Goal: Task Accomplishment & Management: Use online tool/utility

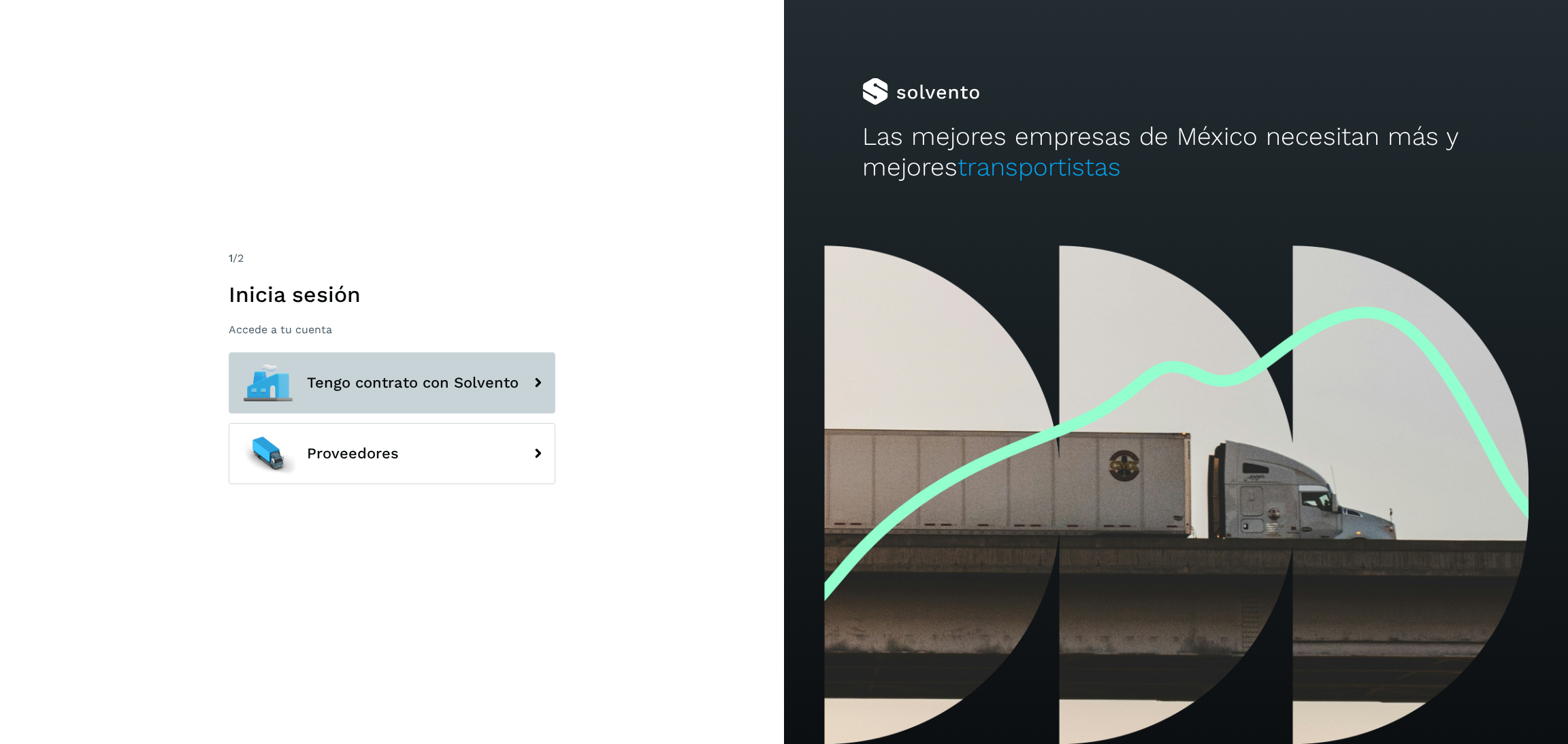
click at [487, 382] on span "Tengo contrato con Solvento" at bounding box center [412, 382] width 212 height 16
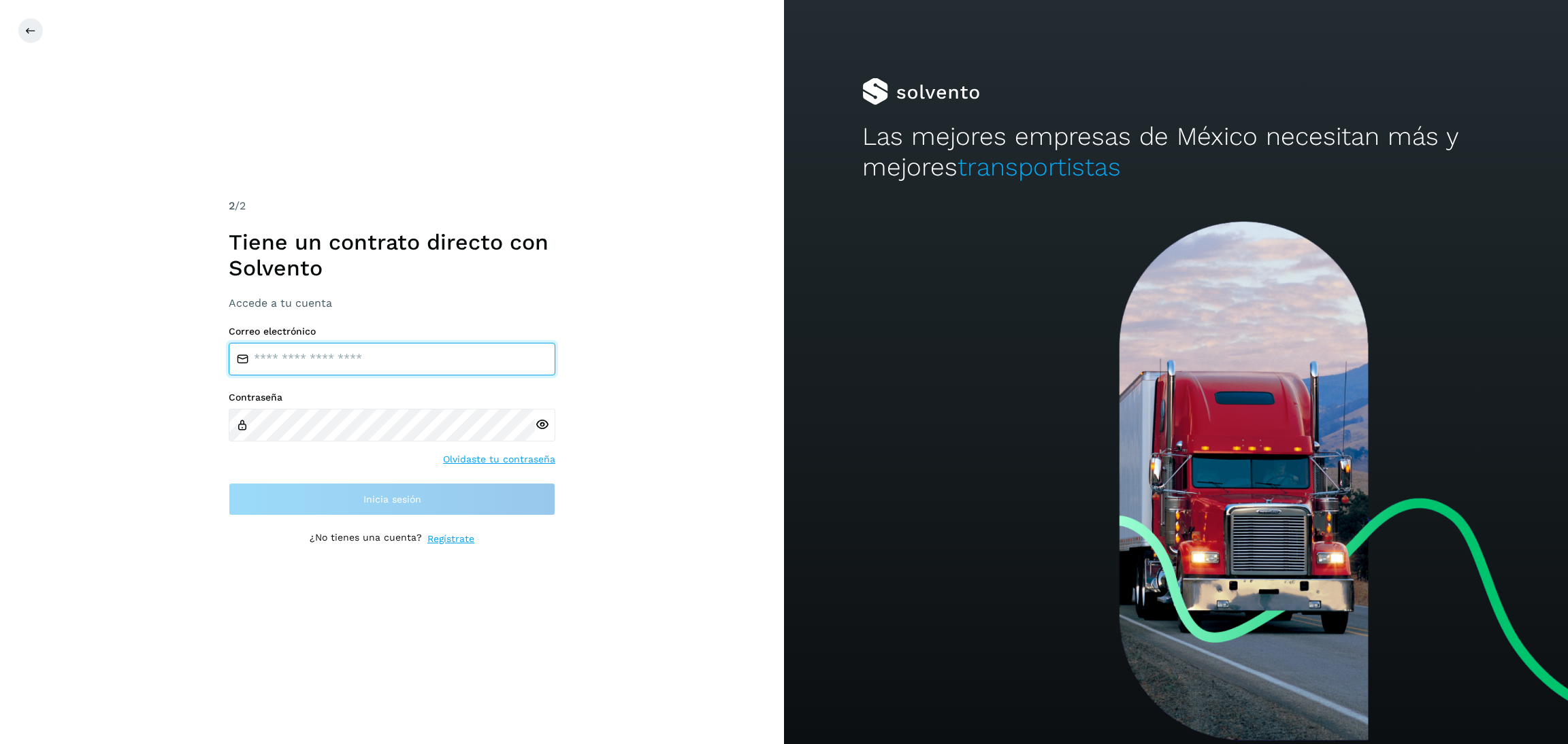
type input "**********"
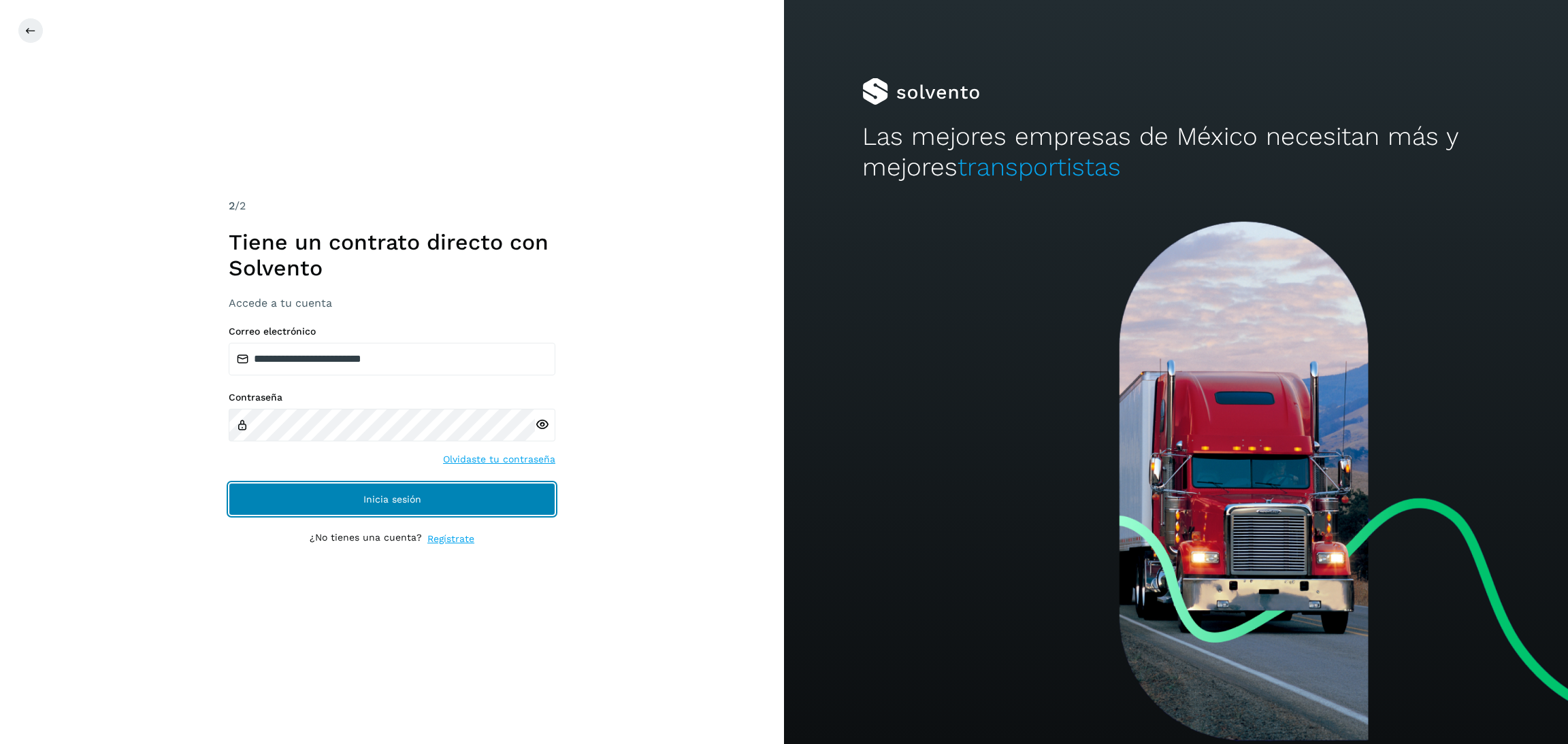
click at [407, 496] on span "Inicia sesión" at bounding box center [392, 499] width 58 height 9
click at [448, 507] on button "Inicia sesión" at bounding box center [392, 499] width 326 height 33
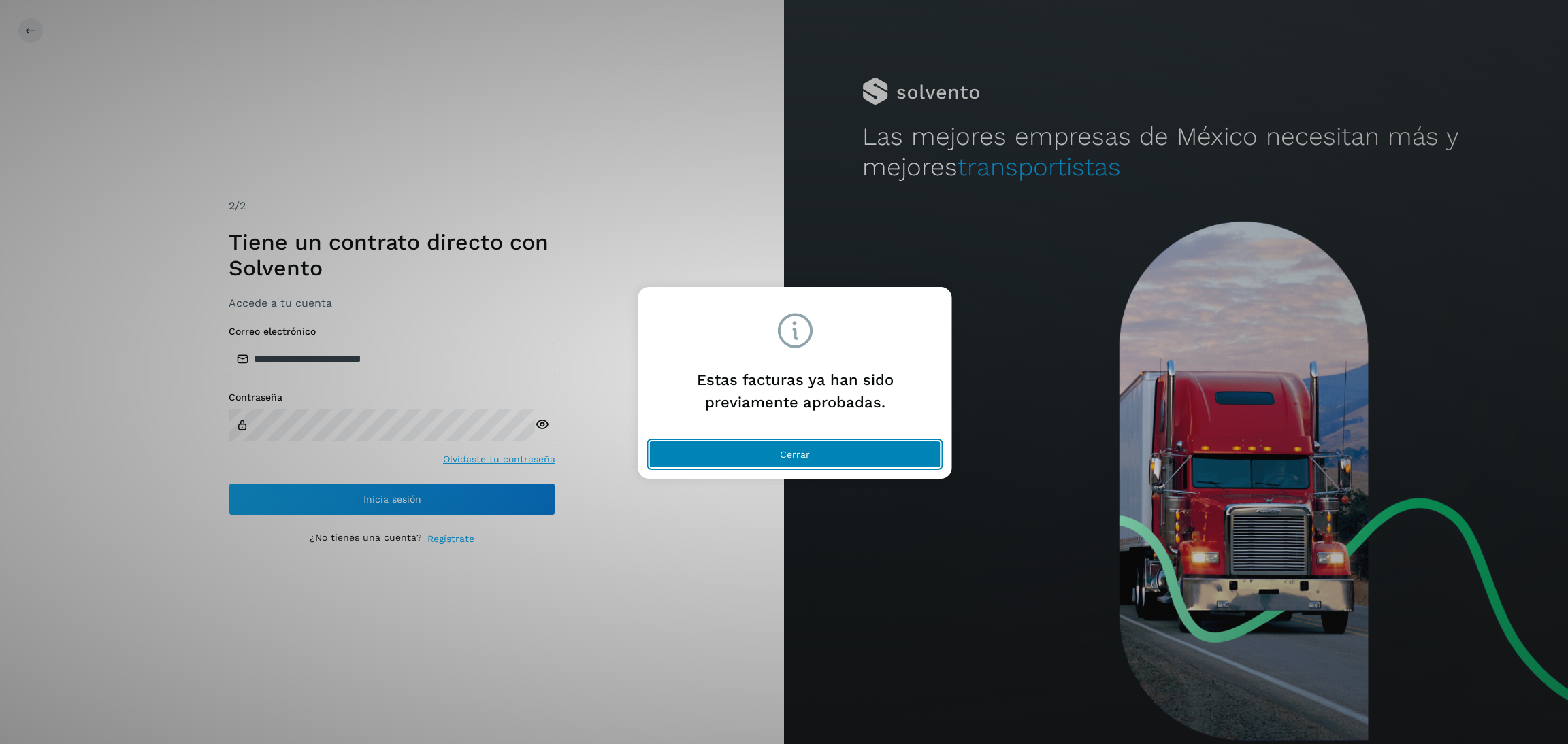
click at [752, 448] on button "Cerrar" at bounding box center [795, 454] width 292 height 27
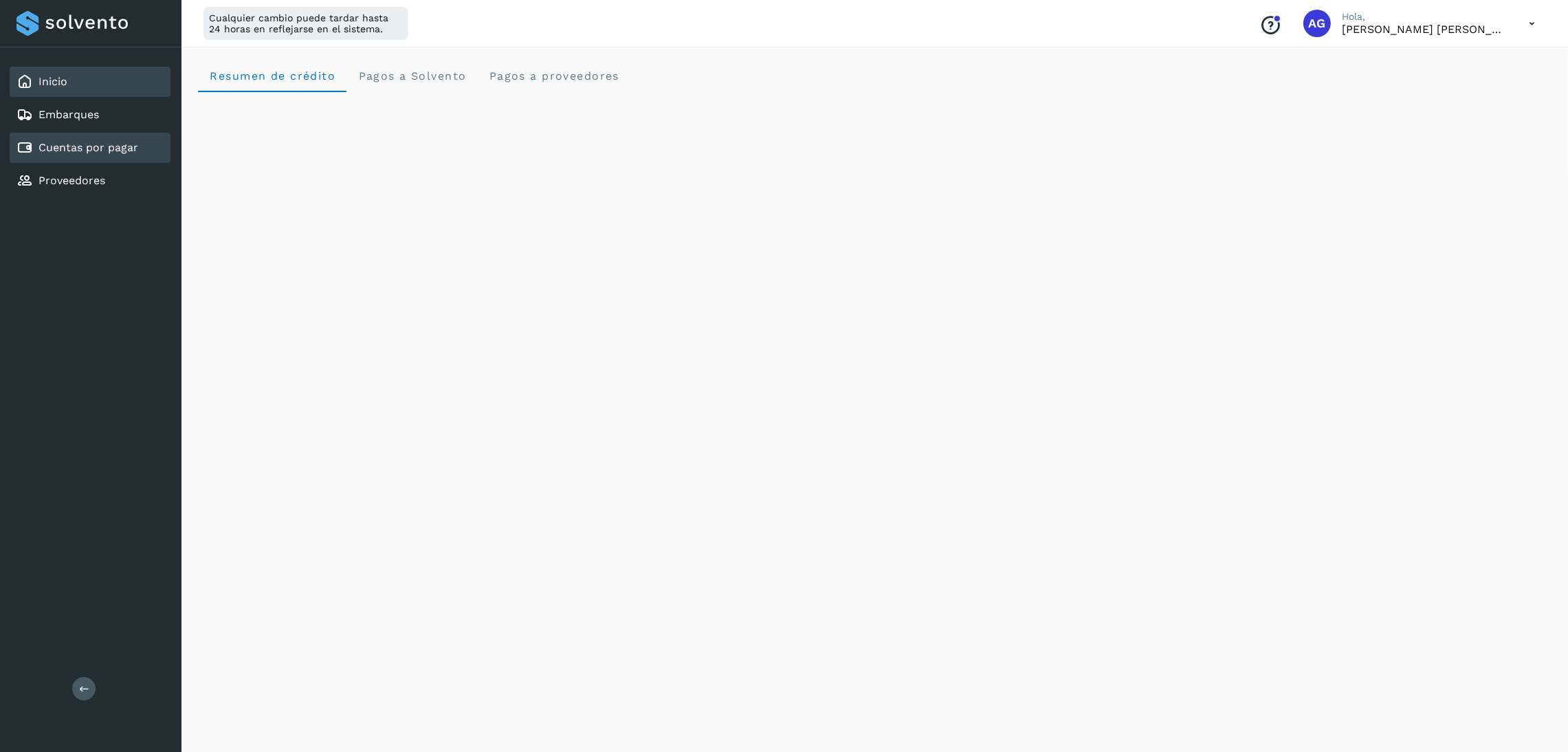
click at [129, 152] on div "Cuentas por pagar" at bounding box center [77, 147] width 122 height 16
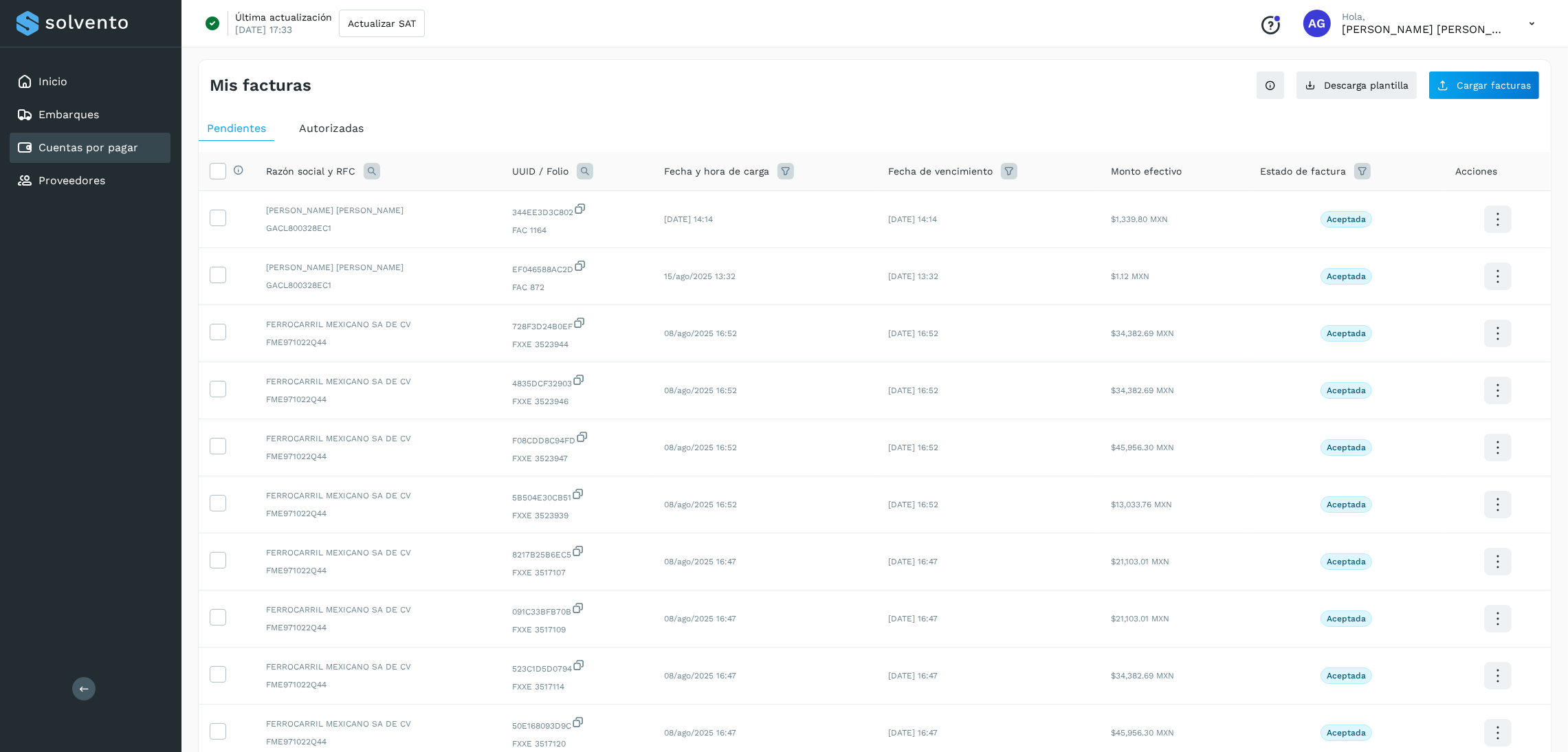
click at [325, 128] on span "Autorizadas" at bounding box center [331, 128] width 64 height 13
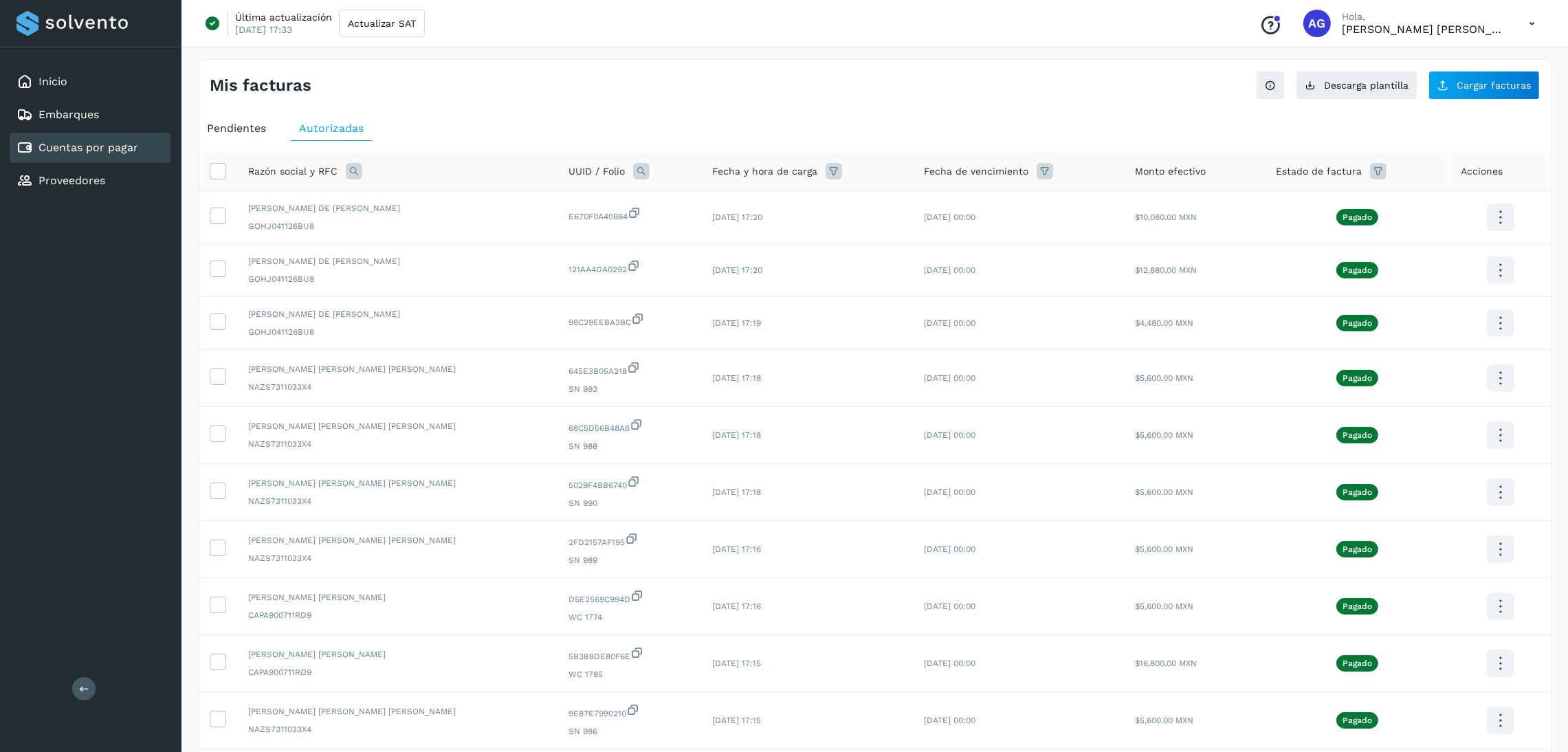
click at [348, 175] on icon at bounding box center [353, 171] width 16 height 16
click at [421, 236] on input "text" at bounding box center [444, 229] width 169 height 22
type input "******"
click at [481, 265] on span "Buscar" at bounding box center [479, 264] width 27 height 12
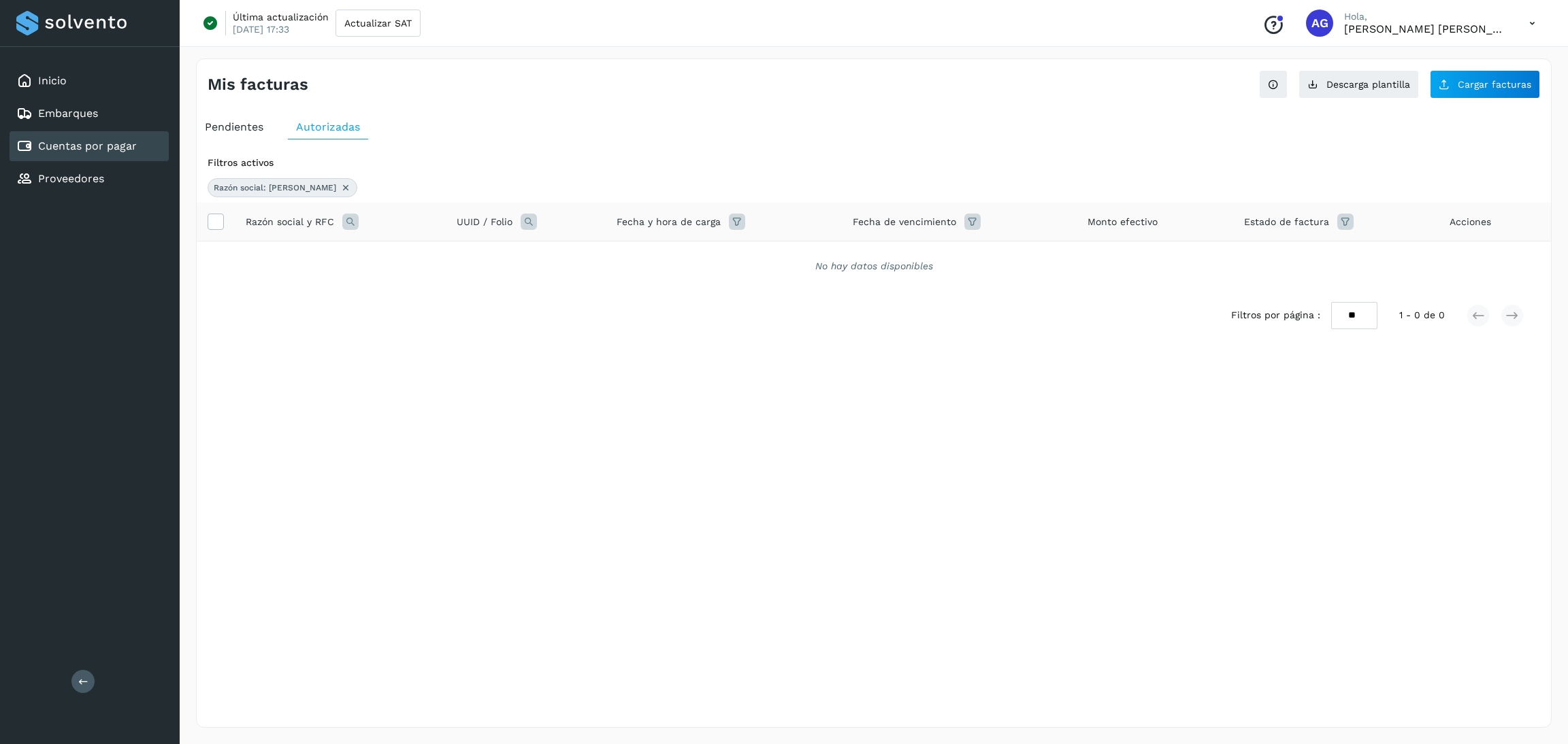
click at [93, 139] on link "Cuentas por pagar" at bounding box center [87, 146] width 98 height 13
click at [224, 122] on span "Pendientes" at bounding box center [234, 127] width 59 height 13
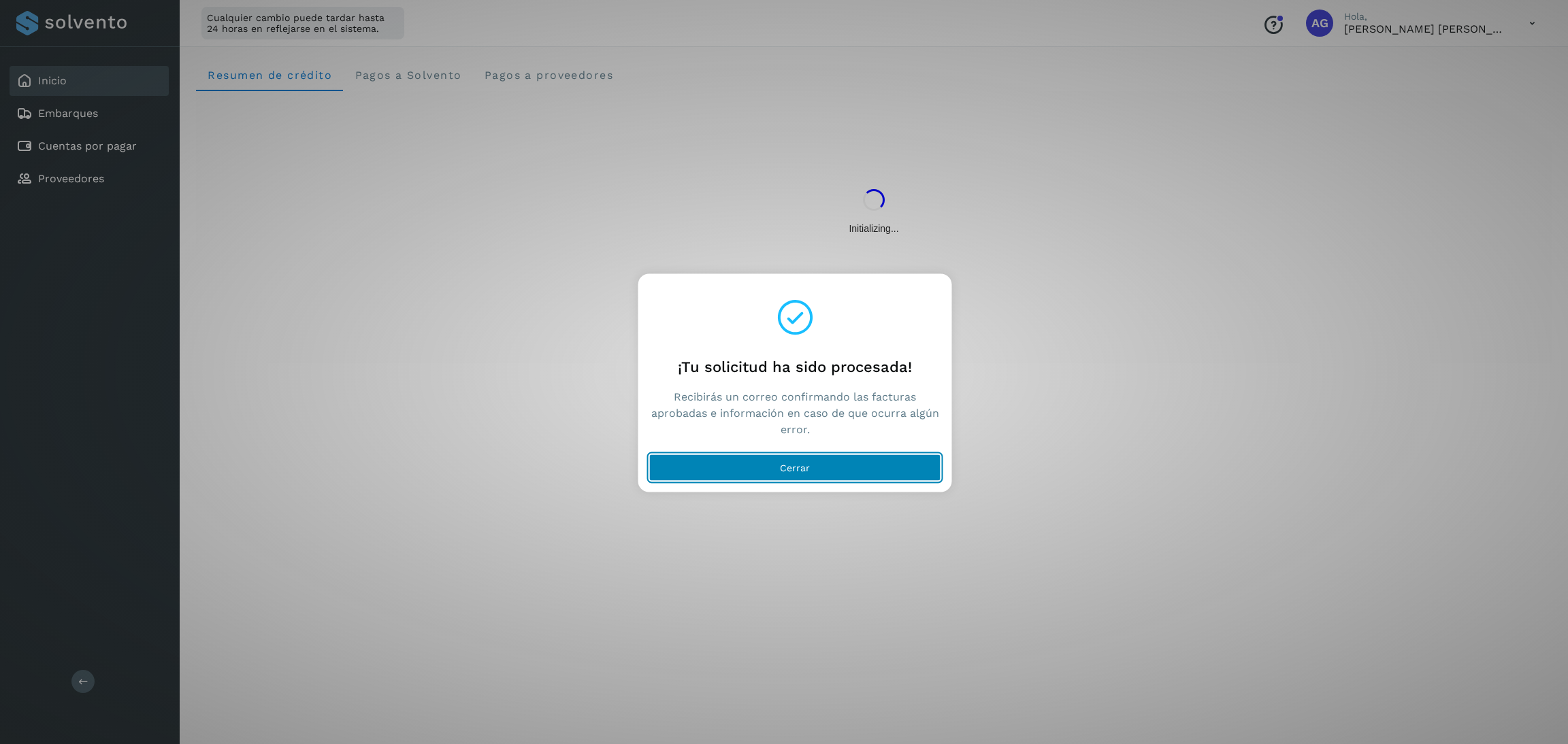
click at [846, 455] on button "Cerrar" at bounding box center [795, 468] width 292 height 27
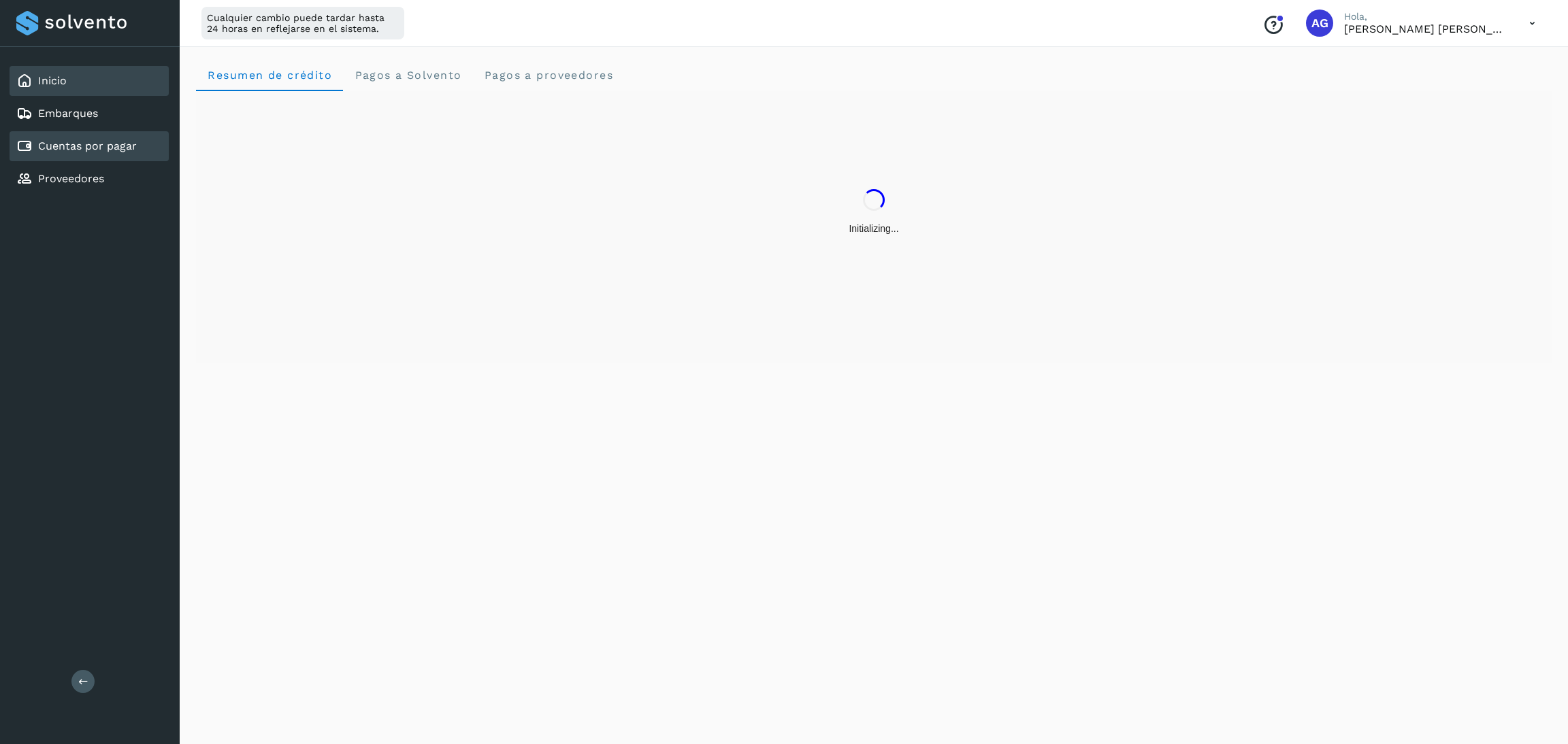
click at [78, 134] on div "Cuentas por pagar" at bounding box center [89, 146] width 159 height 30
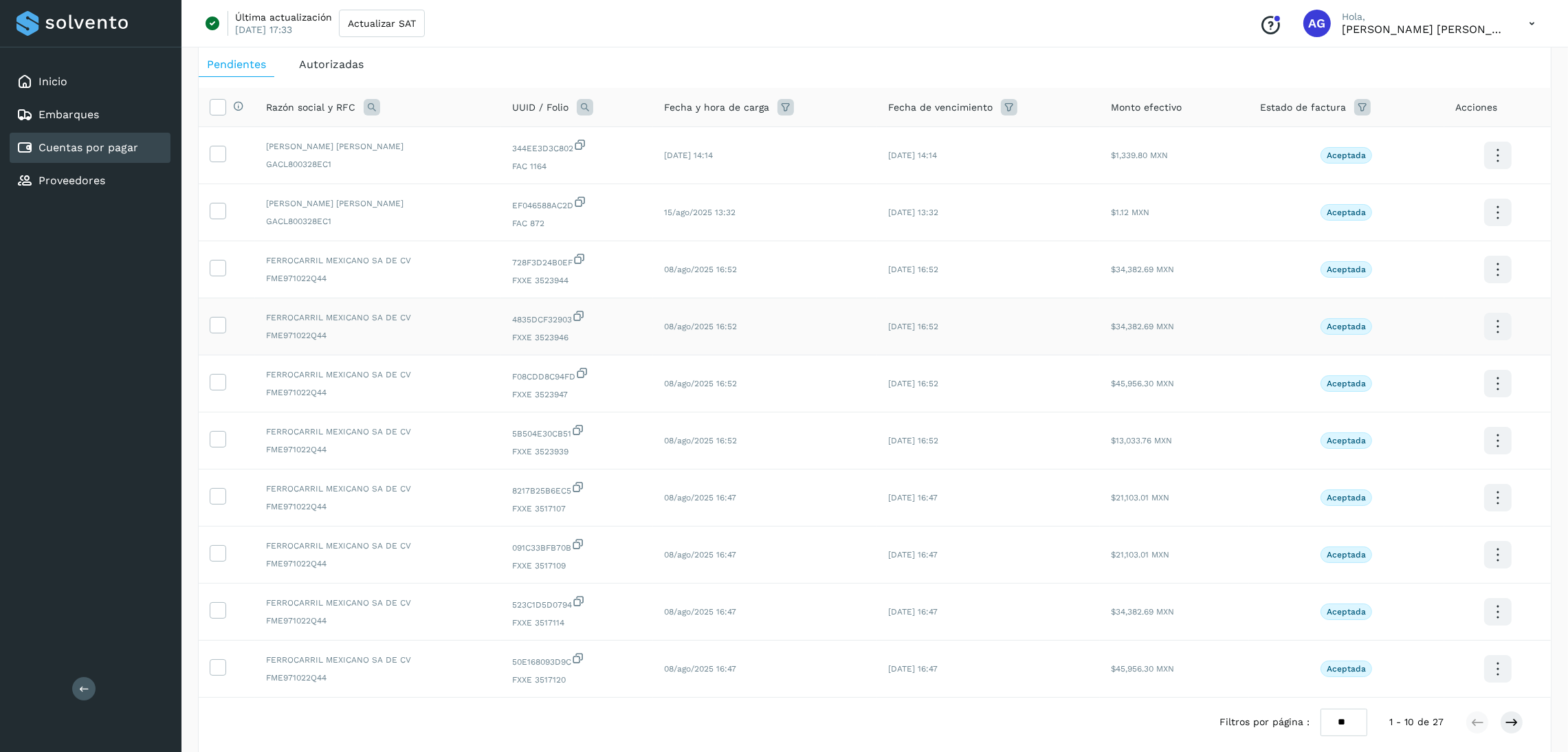
scroll to position [129, 0]
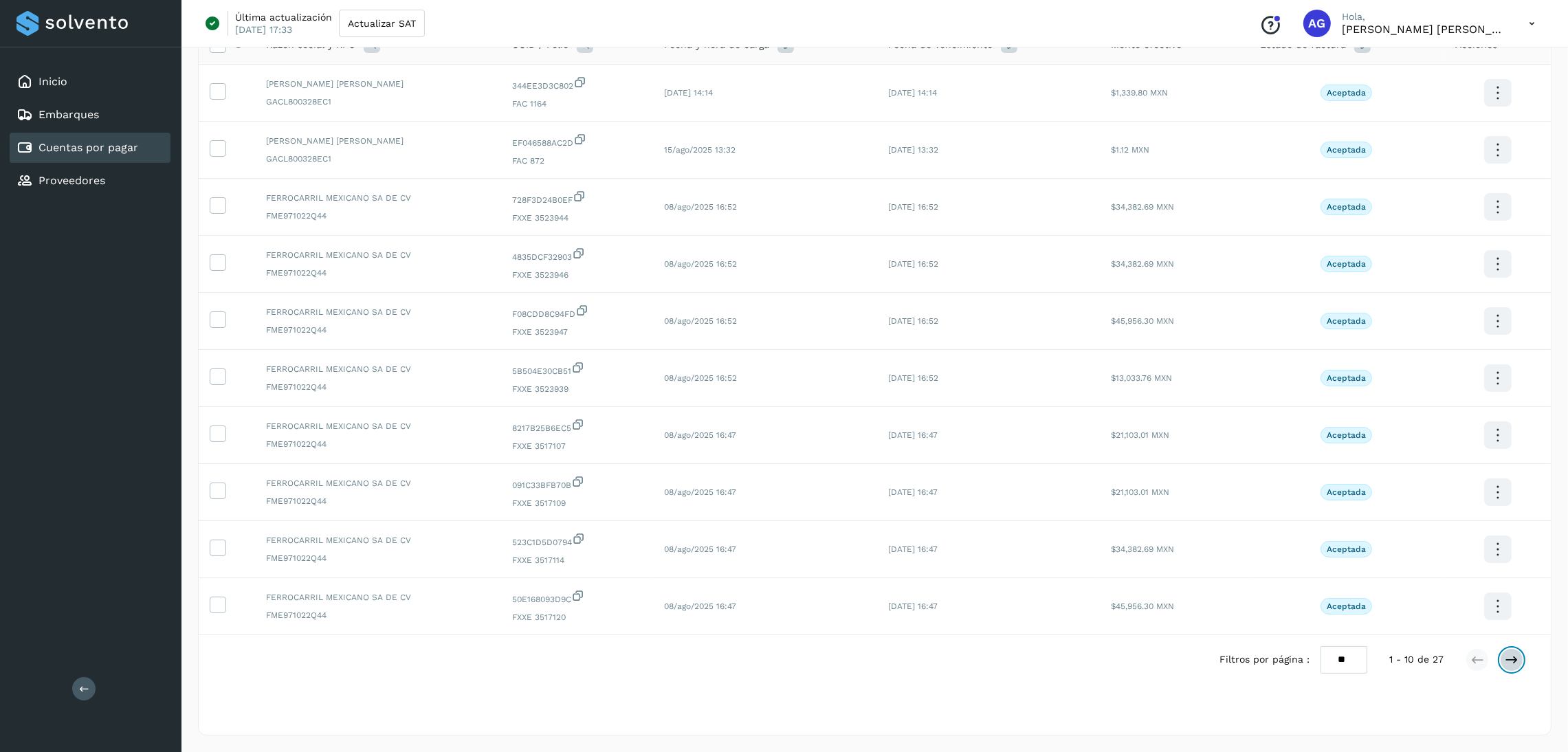
click at [1511, 658] on icon at bounding box center [1511, 660] width 14 height 14
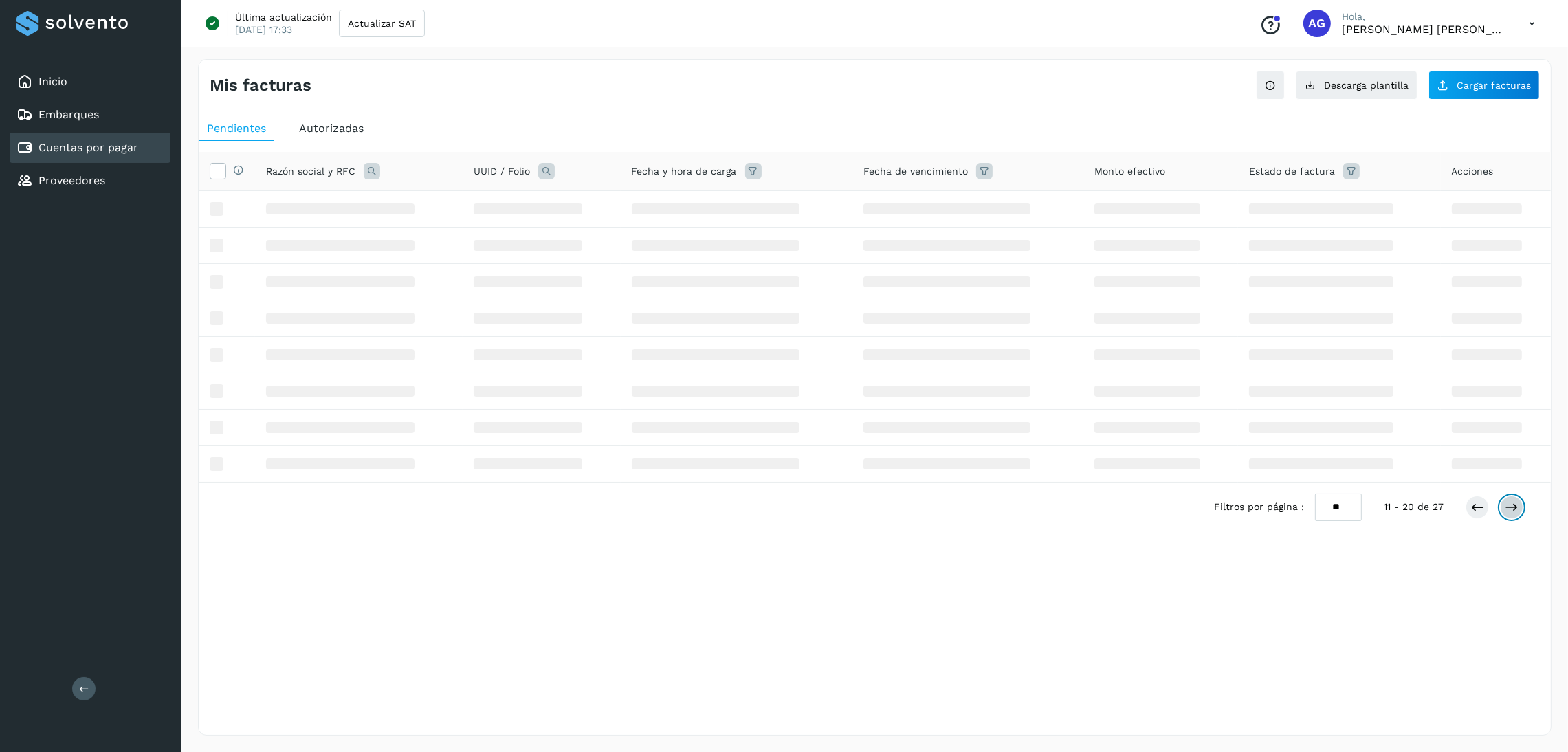
scroll to position [0, 0]
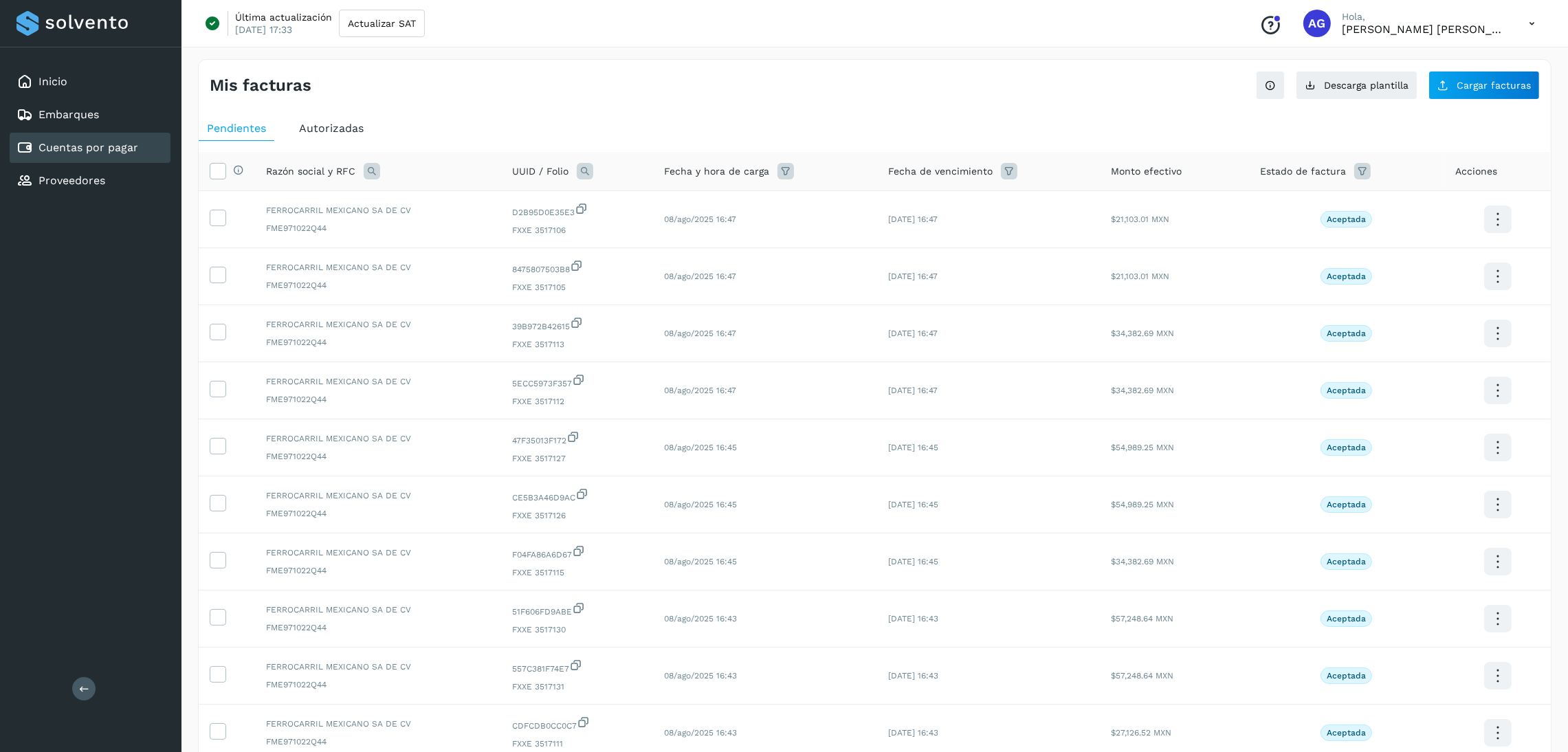
click at [313, 127] on span "Autorizadas" at bounding box center [331, 128] width 64 height 13
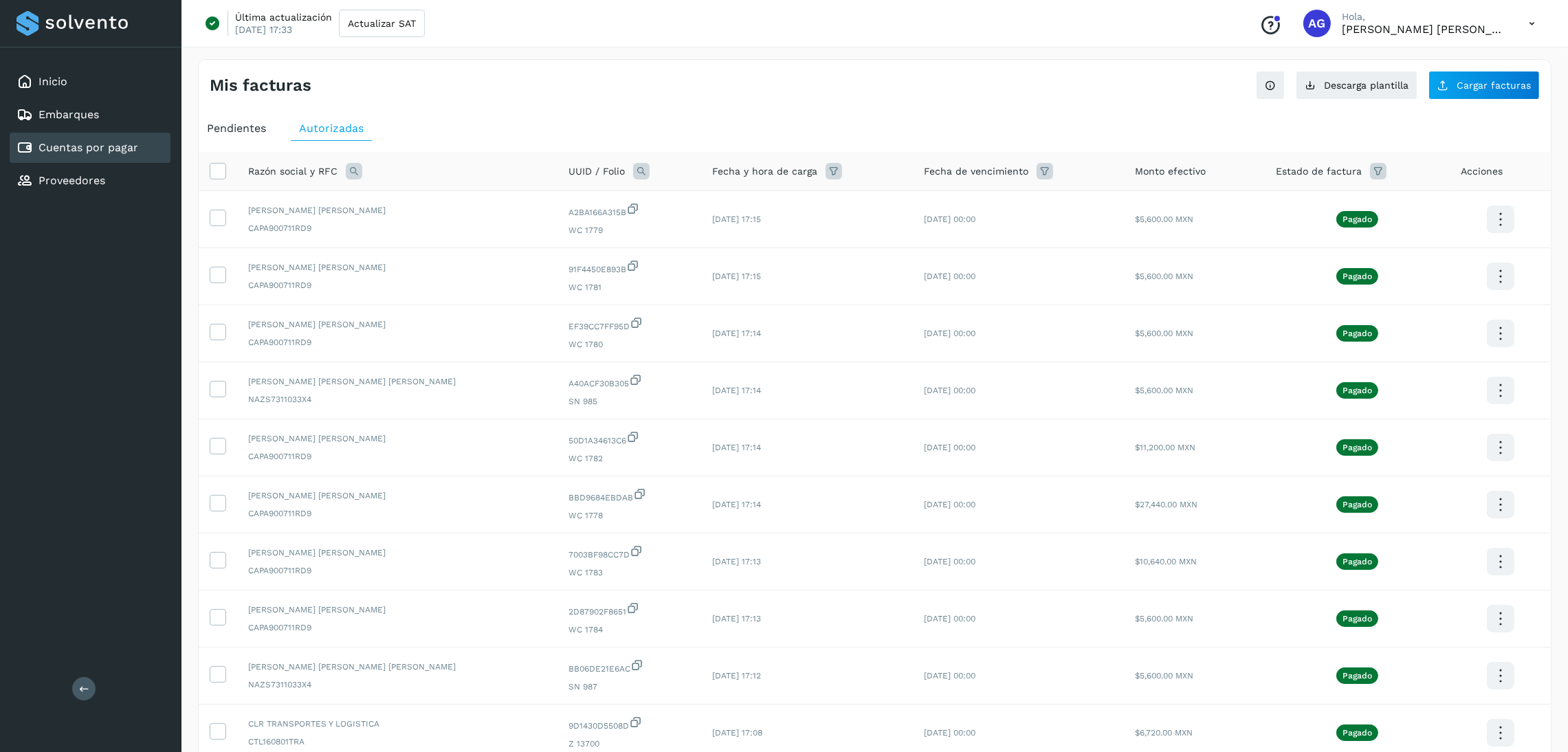
click at [209, 123] on span "Pendientes" at bounding box center [236, 128] width 59 height 13
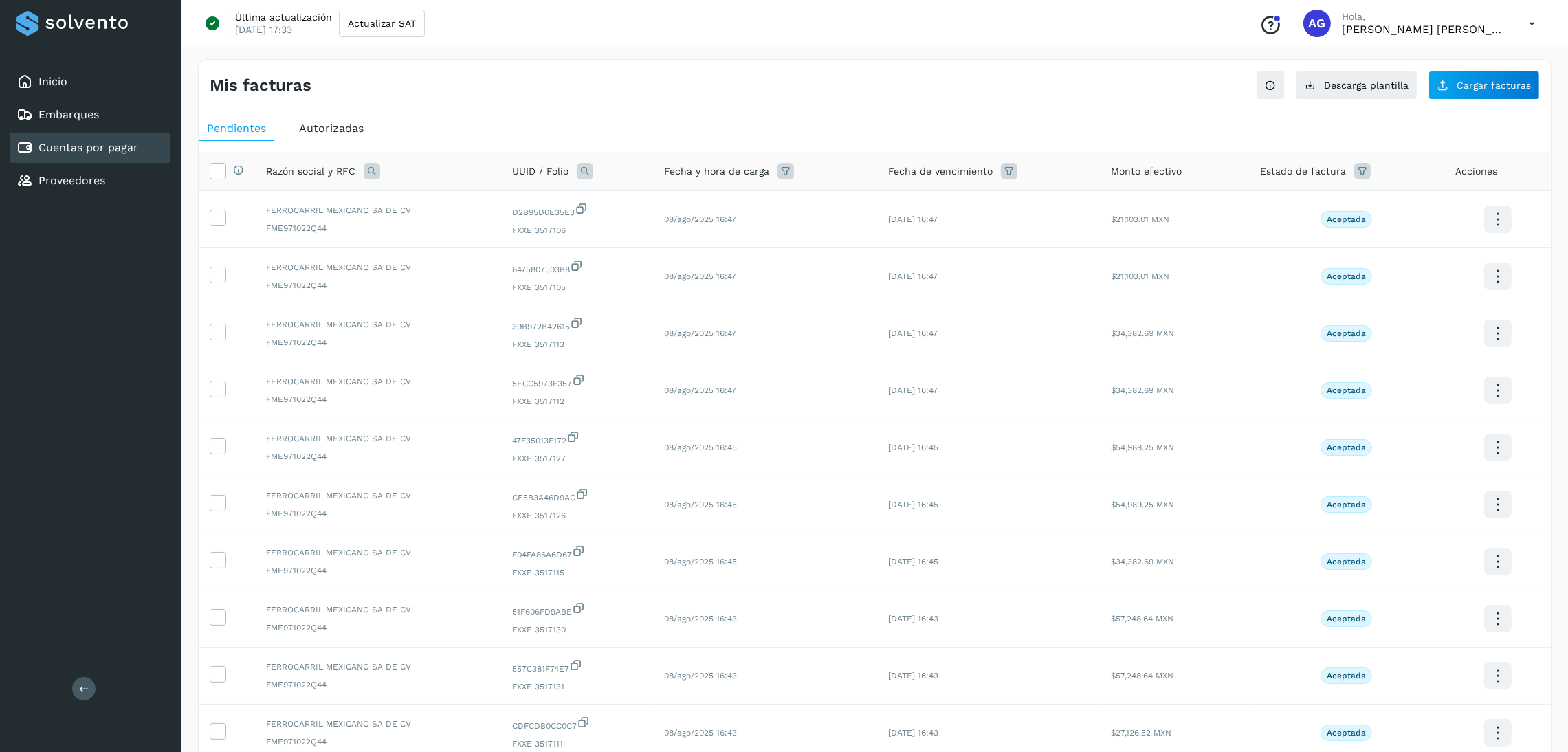
click at [1345, 169] on div "Estado de factura" at bounding box center [1346, 171] width 173 height 16
click at [1354, 173] on icon at bounding box center [1362, 171] width 16 height 16
click at [1419, 210] on input "text" at bounding box center [1441, 206] width 149 height 22
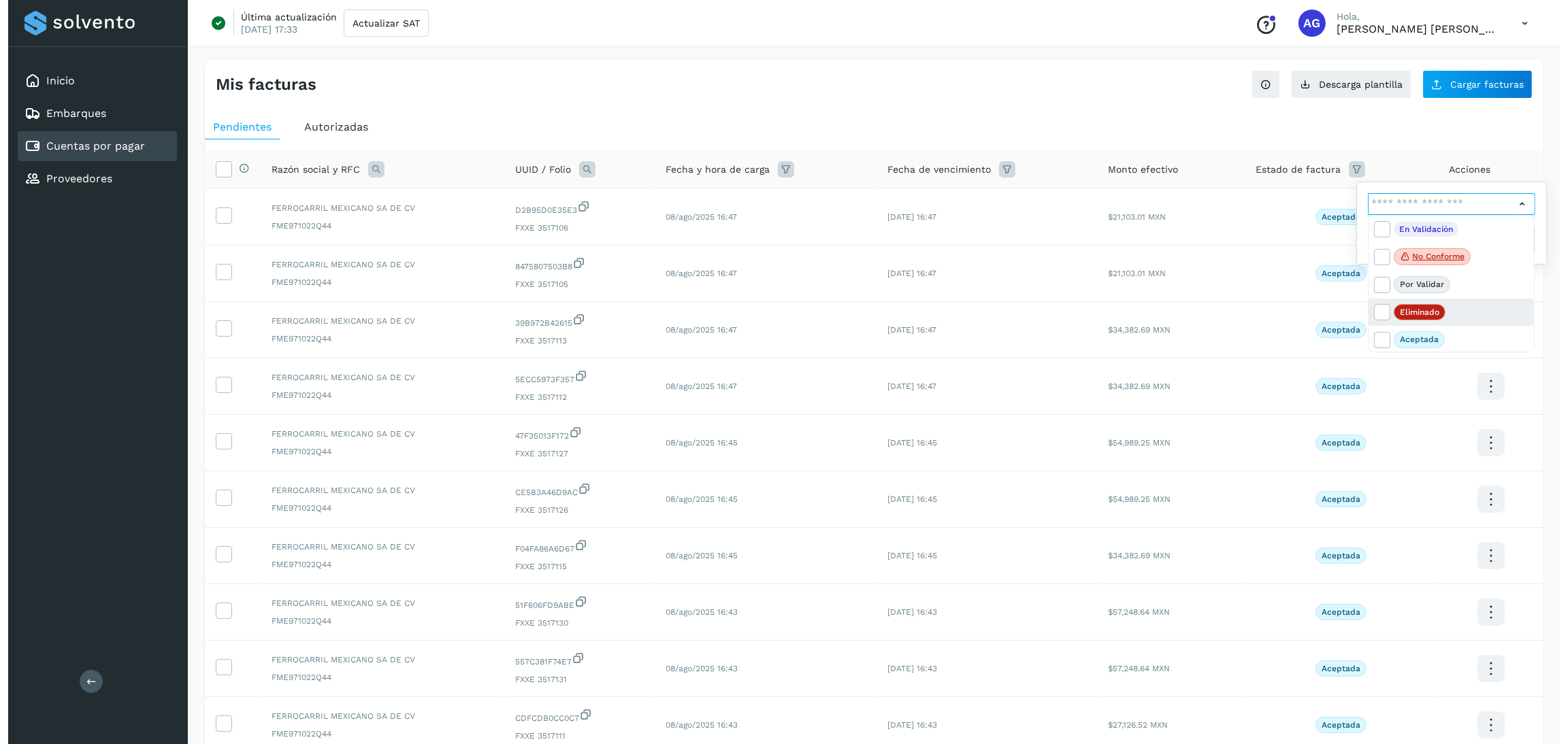
scroll to position [30, 0]
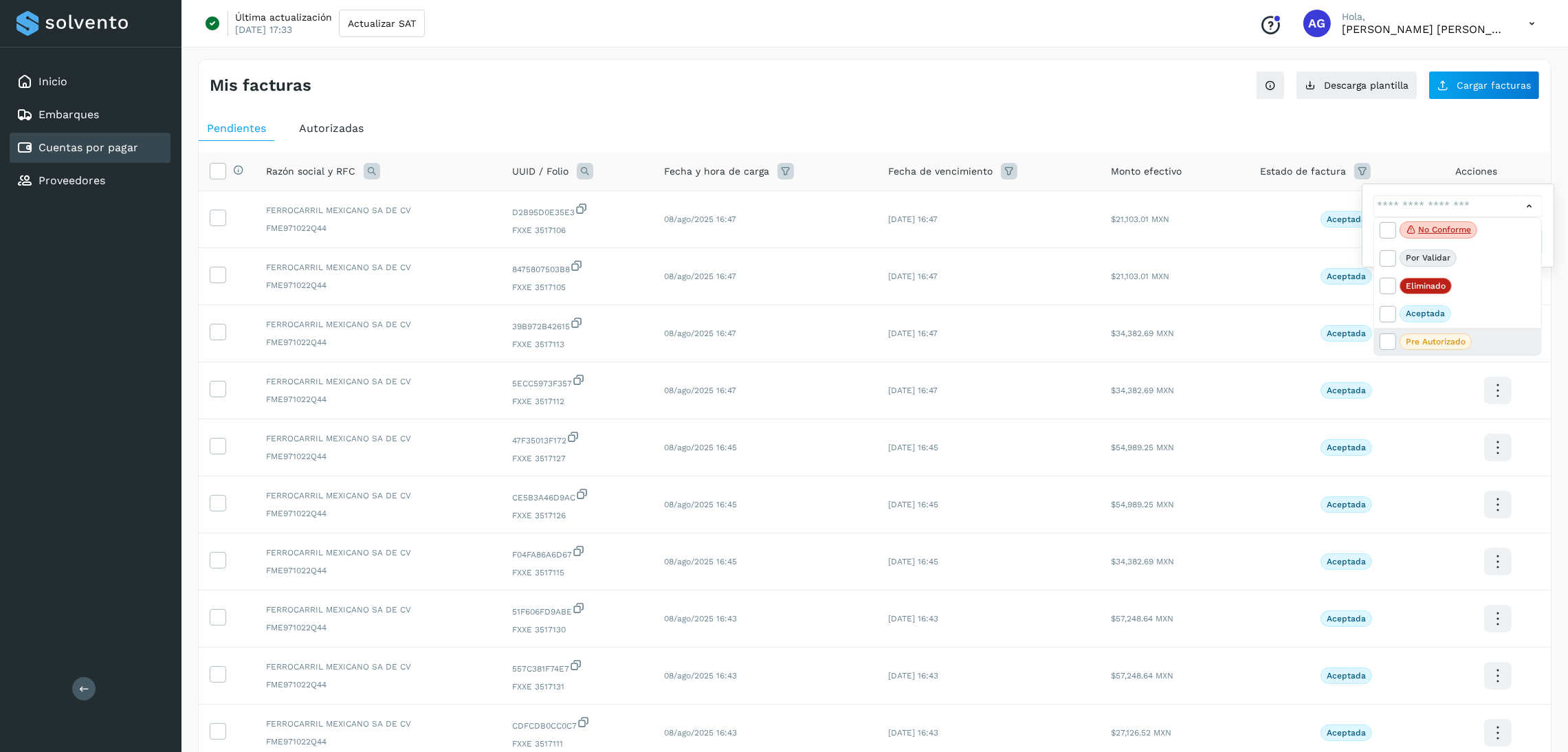
click at [1444, 338] on p "Pre Autorizado" at bounding box center [1436, 341] width 60 height 9
click at [1387, 334] on icon at bounding box center [1386, 341] width 14 height 14
type input "**********"
click at [1533, 207] on div at bounding box center [784, 376] width 1568 height 752
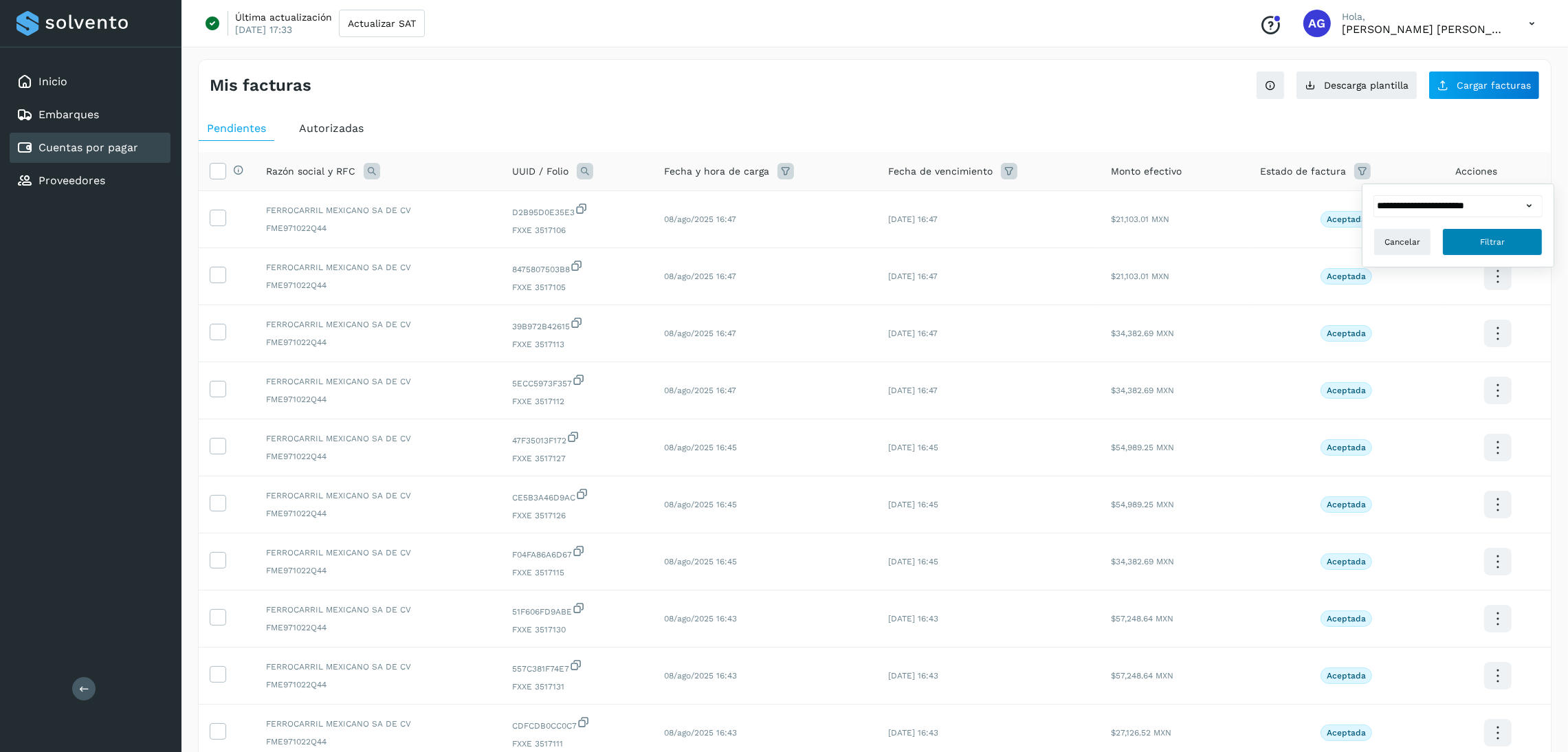
click at [1471, 235] on button "Filtrar" at bounding box center [1492, 242] width 100 height 27
